Goal: Find specific page/section: Find specific page/section

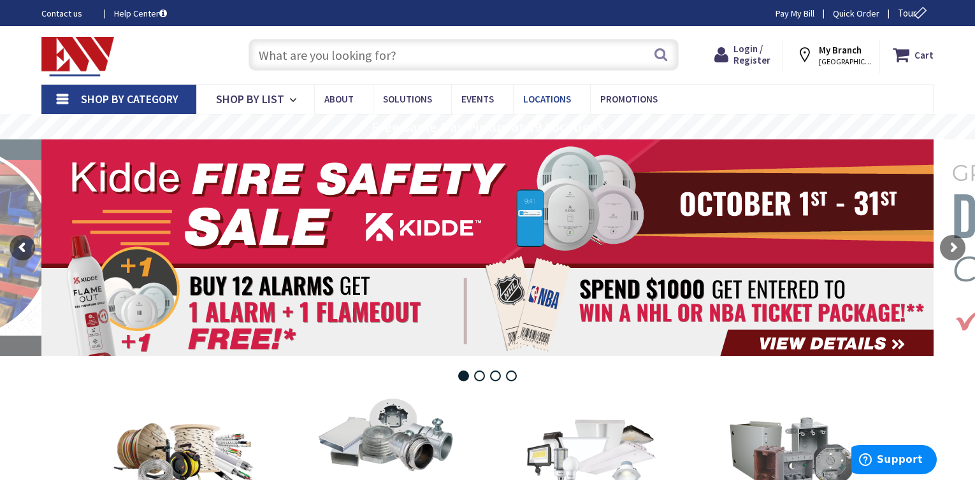
click at [549, 109] on link "Locations" at bounding box center [551, 99] width 77 height 29
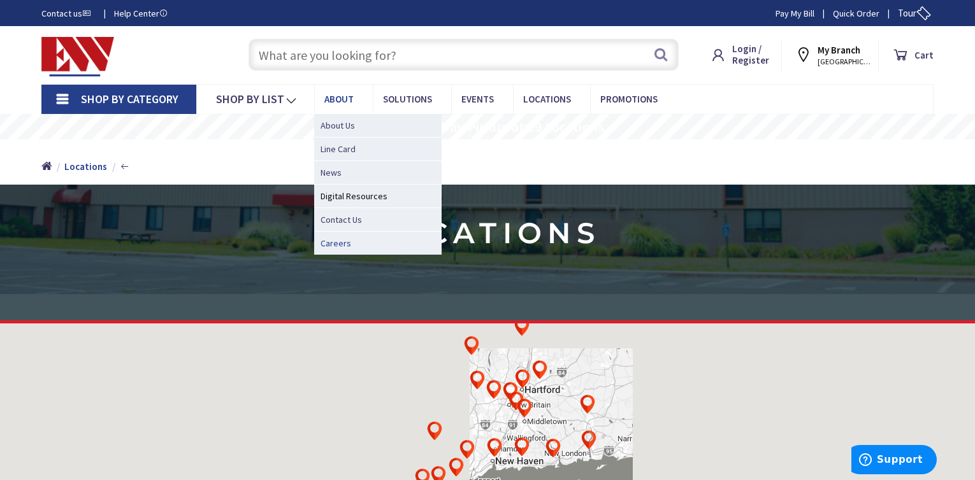
click at [333, 241] on span "Careers" at bounding box center [335, 243] width 31 height 13
